Goal: Check status

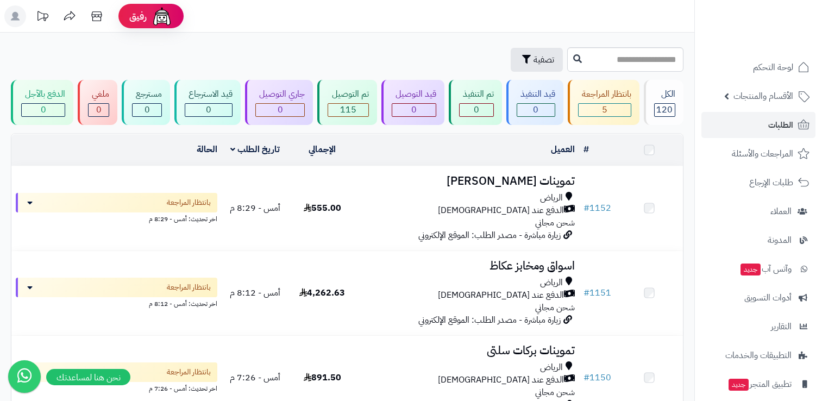
scroll to position [109, 0]
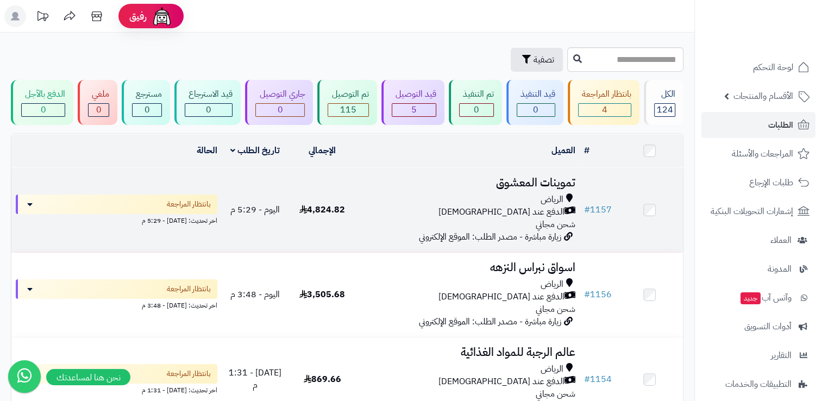
click at [516, 195] on div "الرياض" at bounding box center [467, 199] width 215 height 13
